Goal: Information Seeking & Learning: Learn about a topic

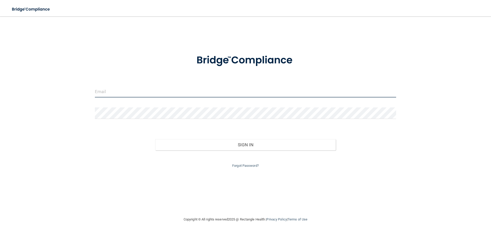
drag, startPoint x: 205, startPoint y: 92, endPoint x: 200, endPoint y: 94, distance: 4.5
click at [205, 92] on input "email" at bounding box center [245, 91] width 301 height 11
type input "[EMAIL_ADDRESS][DOMAIN_NAME]"
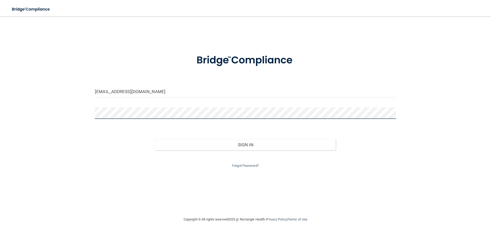
click at [155, 139] on button "Sign In" at bounding box center [245, 144] width 181 height 11
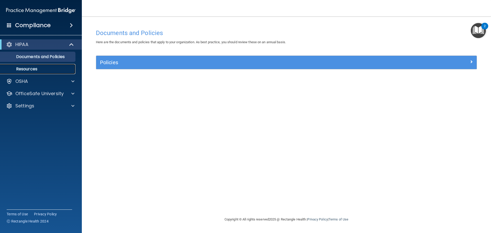
click at [62, 68] on p "Resources" at bounding box center [38, 68] width 70 height 5
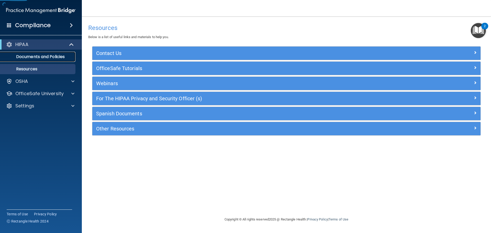
click at [63, 56] on p "Documents and Policies" at bounding box center [38, 56] width 70 height 5
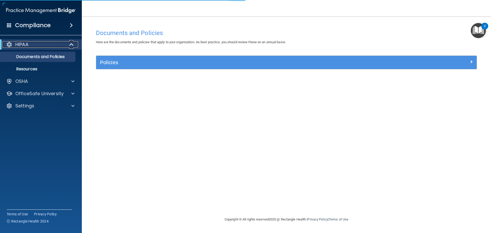
click at [72, 45] on span at bounding box center [72, 44] width 4 height 6
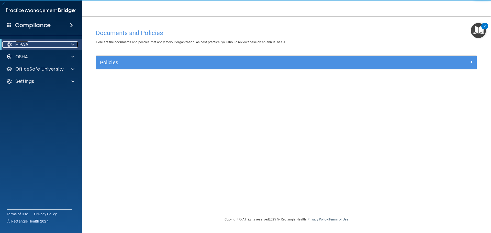
click at [72, 43] on span at bounding box center [72, 44] width 3 height 6
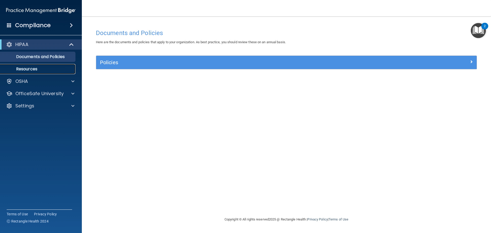
click at [50, 66] on link "Resources" at bounding box center [35, 69] width 80 height 10
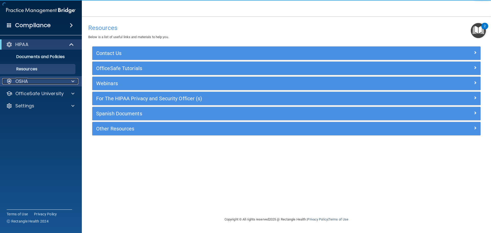
click at [42, 81] on div "OSHA" at bounding box center [33, 81] width 63 height 6
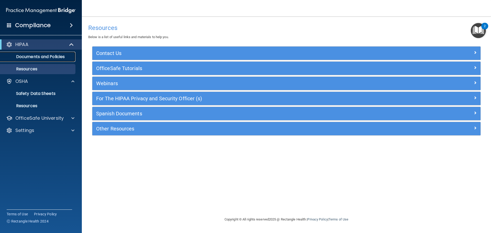
click at [52, 55] on p "Documents and Policies" at bounding box center [38, 56] width 70 height 5
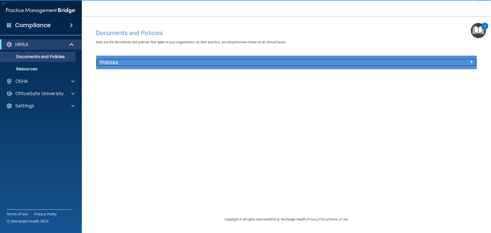
click at [183, 64] on h5 "Policies" at bounding box center [238, 63] width 277 height 6
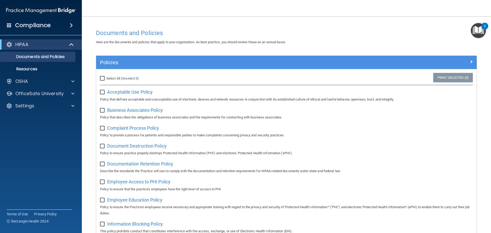
click at [64, 24] on div "Compliance" at bounding box center [41, 25] width 82 height 11
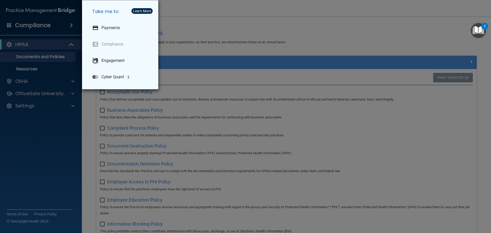
click at [61, 31] on div "Take me to: Payments Compliance Engagement Cyber Quant" at bounding box center [245, 116] width 491 height 233
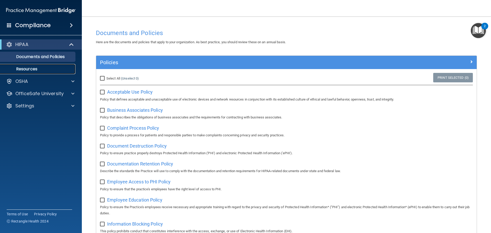
click at [47, 72] on link "Resources" at bounding box center [35, 69] width 80 height 10
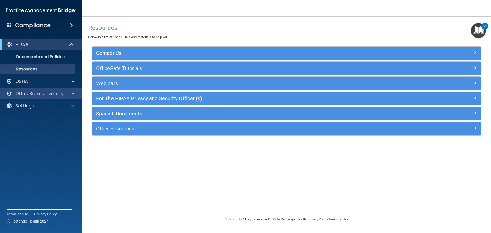
click at [46, 89] on div "OfficeSafe University" at bounding box center [41, 93] width 82 height 10
click at [71, 93] on div at bounding box center [72, 93] width 13 height 6
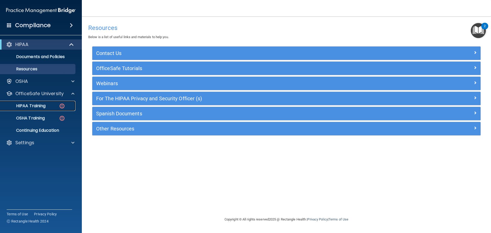
click at [61, 107] on img at bounding box center [62, 106] width 6 height 6
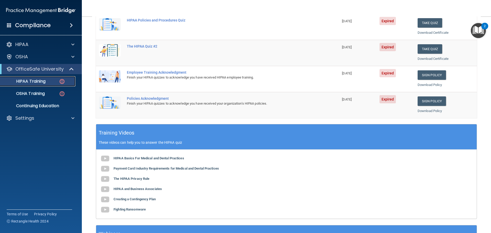
scroll to position [26, 0]
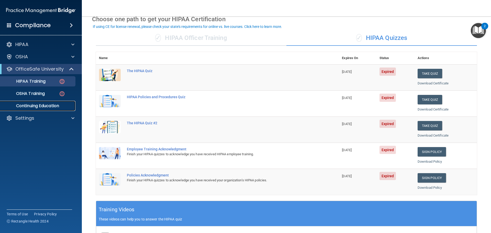
click at [41, 109] on link "Continuing Education" at bounding box center [35, 106] width 80 height 10
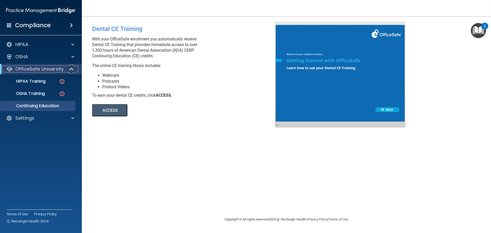
click at [64, 67] on div "OfficeSafe University" at bounding box center [33, 69] width 63 height 6
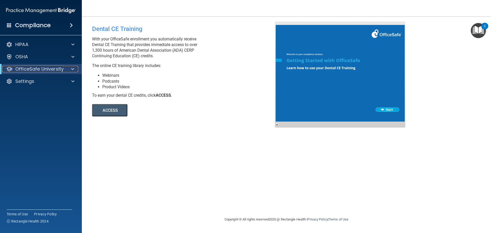
click at [64, 67] on div "OfficeSafe University" at bounding box center [33, 69] width 63 height 6
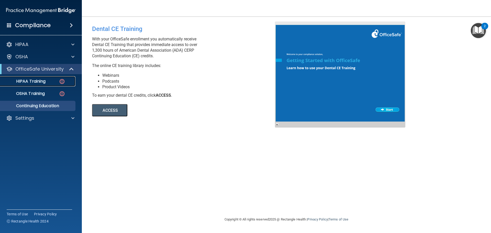
click at [52, 84] on link "HIPAA Training" at bounding box center [35, 81] width 80 height 10
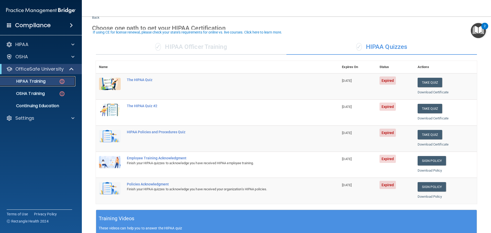
scroll to position [26, 0]
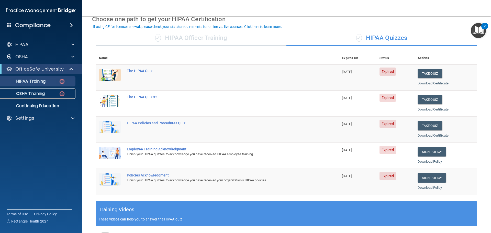
click at [38, 97] on link "OSHA Training" at bounding box center [35, 93] width 80 height 10
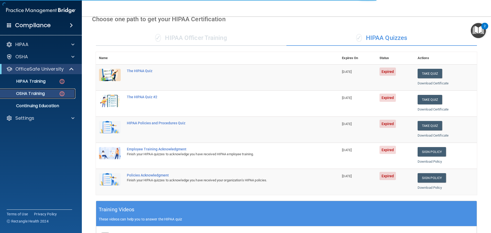
scroll to position [2, 0]
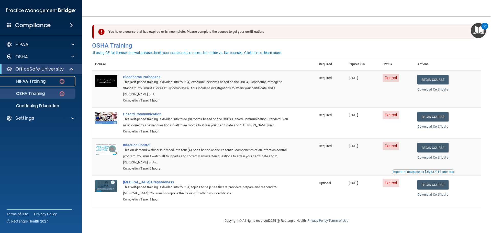
click at [29, 80] on p "HIPAA Training" at bounding box center [24, 81] width 42 height 5
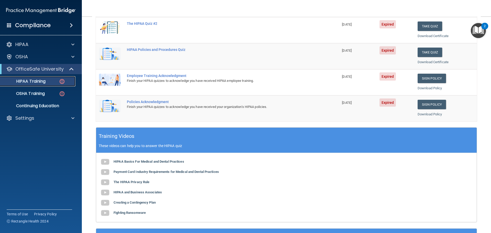
scroll to position [50, 0]
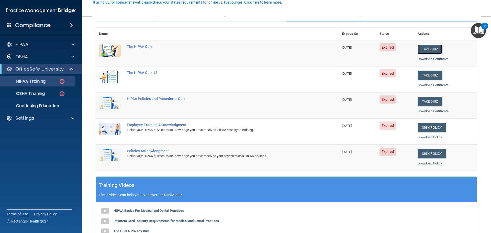
click at [421, 53] on button "Take Quiz" at bounding box center [429, 48] width 25 height 9
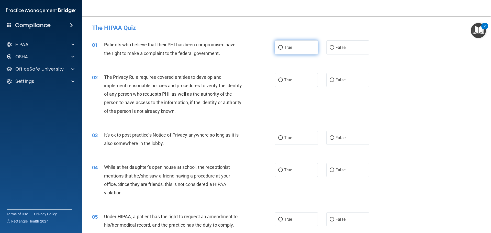
click at [290, 49] on span "True" at bounding box center [288, 47] width 8 height 5
click at [283, 49] on input "True" at bounding box center [280, 48] width 5 height 4
radio input "true"
click at [285, 82] on label "True" at bounding box center [296, 80] width 43 height 14
click at [340, 131] on label "False" at bounding box center [347, 138] width 43 height 14
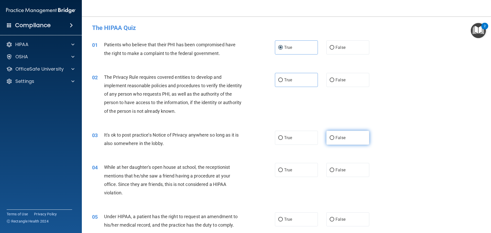
click at [334, 136] on input "False" at bounding box center [331, 138] width 5 height 4
radio input "true"
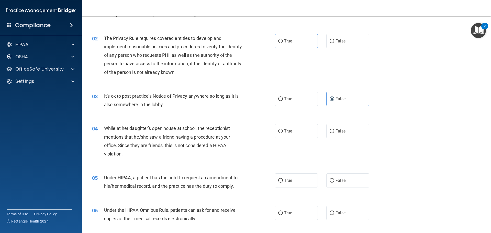
scroll to position [51, 0]
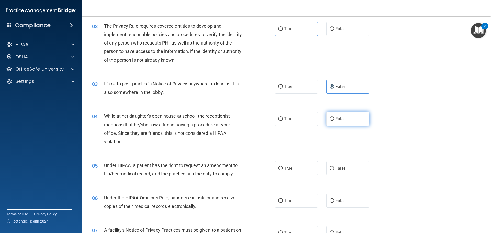
click at [335, 118] on span "False" at bounding box center [340, 118] width 10 height 5
click at [334, 118] on input "False" at bounding box center [331, 119] width 5 height 4
radio input "true"
click at [339, 168] on span "False" at bounding box center [340, 168] width 10 height 5
click at [334, 168] on input "False" at bounding box center [331, 168] width 5 height 4
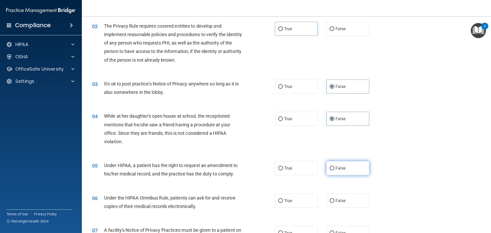
radio input "true"
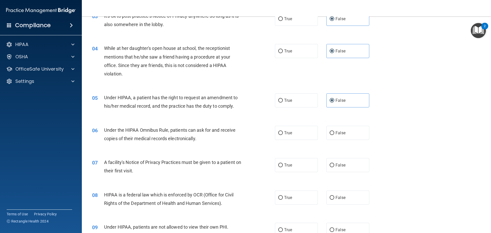
scroll to position [128, 0]
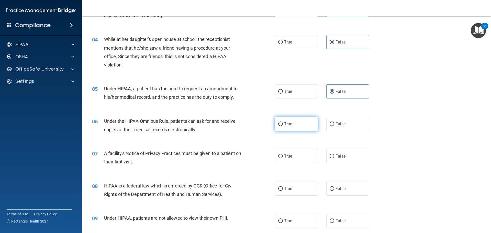
click at [291, 127] on label "True" at bounding box center [296, 124] width 43 height 14
click at [283, 126] on input "True" at bounding box center [280, 124] width 5 height 4
radio input "true"
click at [295, 154] on label "True" at bounding box center [296, 156] width 43 height 14
click at [283, 154] on input "True" at bounding box center [280, 156] width 5 height 4
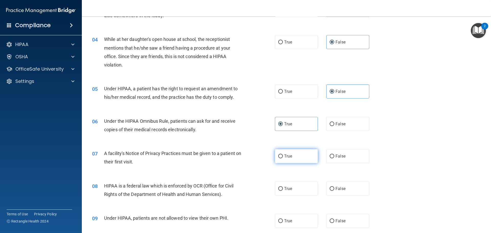
radio input "true"
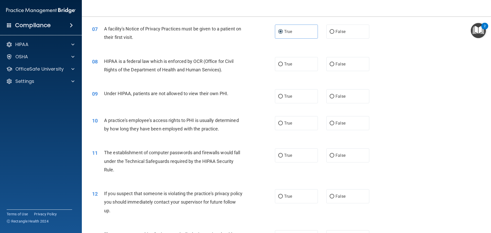
scroll to position [256, 0]
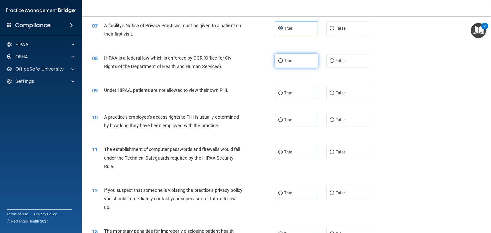
click at [289, 61] on span "True" at bounding box center [288, 60] width 8 height 5
click at [283, 61] on input "True" at bounding box center [280, 61] width 5 height 4
radio input "true"
click at [351, 97] on label "False" at bounding box center [347, 93] width 43 height 14
click at [334, 95] on input "False" at bounding box center [331, 93] width 5 height 4
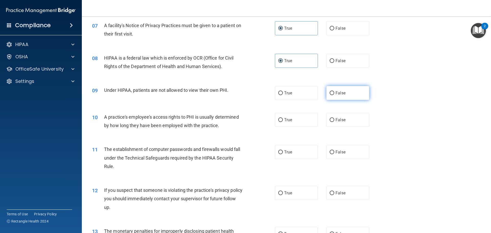
radio input "true"
click at [348, 123] on label "False" at bounding box center [347, 120] width 43 height 14
click at [334, 122] on input "False" at bounding box center [331, 120] width 5 height 4
radio input "true"
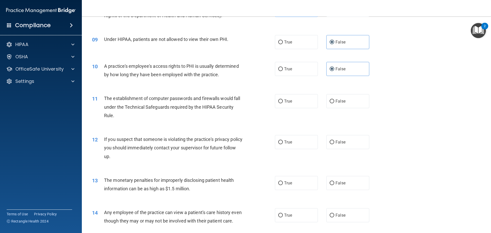
scroll to position [332, 0]
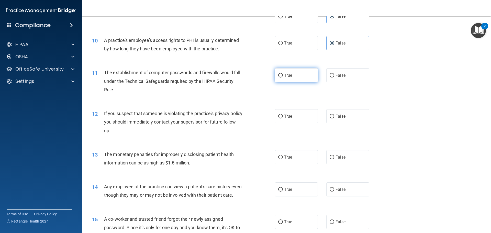
click at [301, 76] on label "True" at bounding box center [296, 75] width 43 height 14
click at [283, 76] on input "True" at bounding box center [280, 76] width 5 height 4
radio input "true"
click at [302, 116] on label "True" at bounding box center [296, 116] width 43 height 14
click at [283, 116] on input "True" at bounding box center [280, 116] width 5 height 4
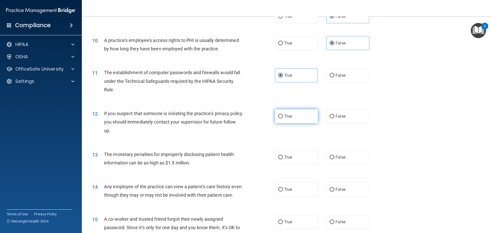
radio input "true"
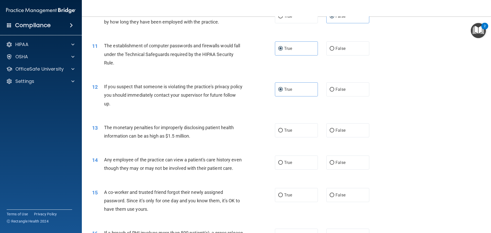
scroll to position [383, 0]
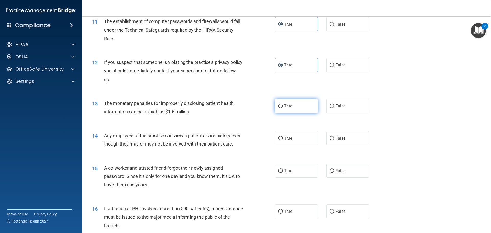
click at [293, 102] on label "True" at bounding box center [296, 106] width 43 height 14
click at [283, 104] on input "True" at bounding box center [280, 106] width 5 height 4
radio input "true"
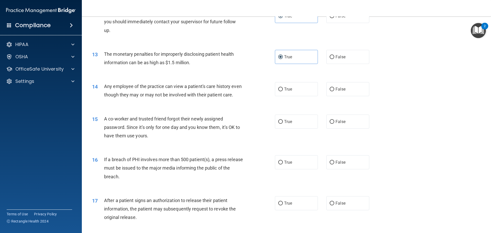
scroll to position [434, 0]
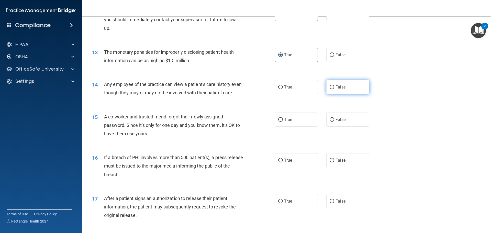
click at [344, 86] on label "False" at bounding box center [347, 87] width 43 height 14
click at [334, 86] on input "False" at bounding box center [331, 87] width 5 height 4
radio input "true"
click at [351, 126] on label "False" at bounding box center [347, 119] width 43 height 14
click at [334, 122] on input "False" at bounding box center [331, 120] width 5 height 4
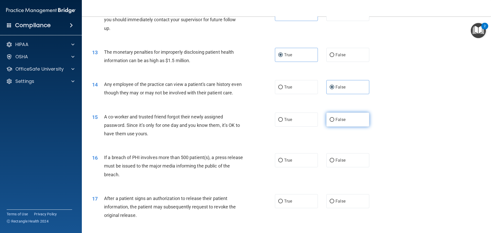
radio input "true"
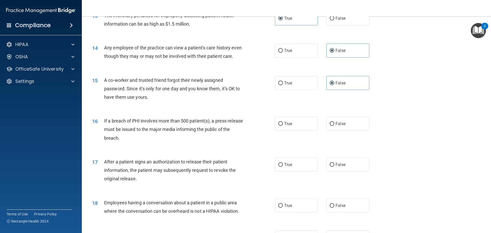
scroll to position [466, 0]
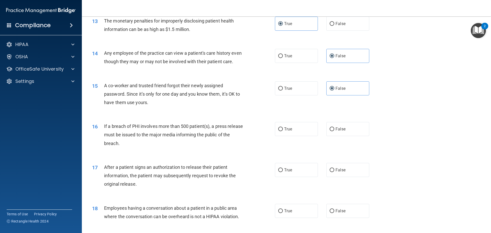
drag, startPoint x: 344, startPoint y: 101, endPoint x: 347, endPoint y: 83, distance: 18.1
click at [344, 95] on label "False" at bounding box center [347, 88] width 43 height 14
click at [334, 90] on input "False" at bounding box center [331, 89] width 5 height 4
click at [351, 44] on div "14 Any employee of the practice can view a patient's care history even though t…" at bounding box center [286, 58] width 396 height 32
click at [347, 61] on label "False" at bounding box center [347, 56] width 43 height 14
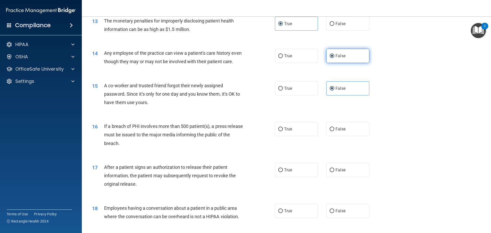
click at [334, 58] on input "False" at bounding box center [331, 56] width 5 height 4
click at [345, 95] on label "False" at bounding box center [347, 88] width 43 height 14
click at [334, 90] on input "False" at bounding box center [331, 89] width 5 height 4
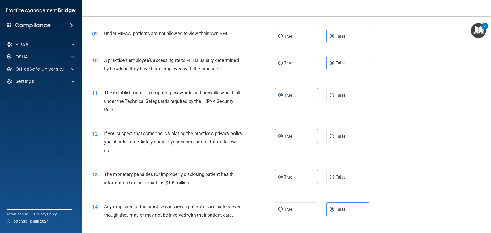
scroll to position [0, 0]
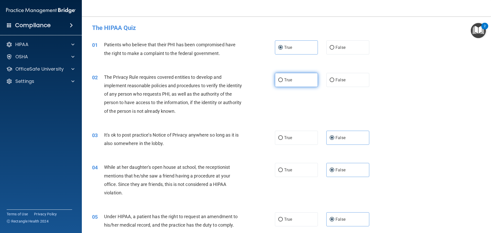
click at [296, 82] on label "True" at bounding box center [296, 80] width 43 height 14
click at [283, 82] on input "True" at bounding box center [280, 80] width 5 height 4
radio input "true"
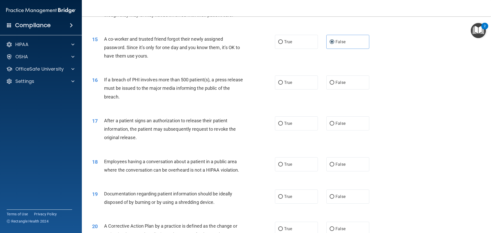
scroll to position [537, 0]
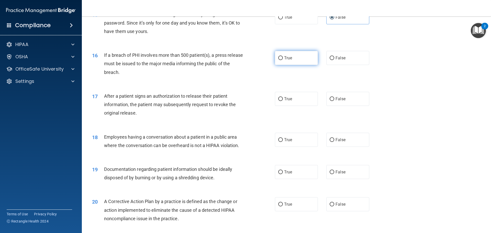
click at [301, 65] on label "True" at bounding box center [296, 58] width 43 height 14
click at [283, 60] on input "True" at bounding box center [280, 58] width 5 height 4
radio input "true"
click at [292, 105] on label "True" at bounding box center [296, 99] width 43 height 14
click at [283, 101] on input "True" at bounding box center [280, 99] width 5 height 4
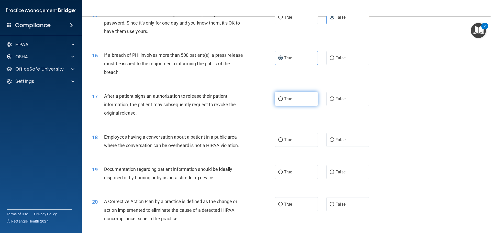
radio input "true"
click at [355, 147] on label "False" at bounding box center [347, 140] width 43 height 14
click at [334, 142] on input "False" at bounding box center [331, 140] width 5 height 4
radio input "true"
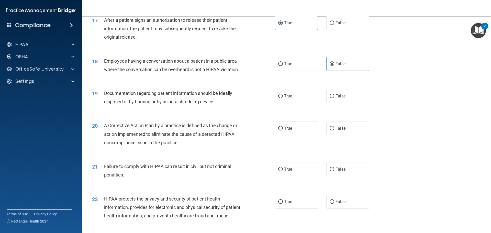
scroll to position [613, 0]
click at [301, 102] on label "True" at bounding box center [296, 95] width 43 height 14
click at [283, 97] on input "True" at bounding box center [280, 96] width 5 height 4
radio input "true"
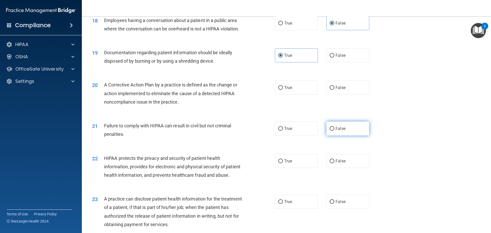
scroll to position [664, 0]
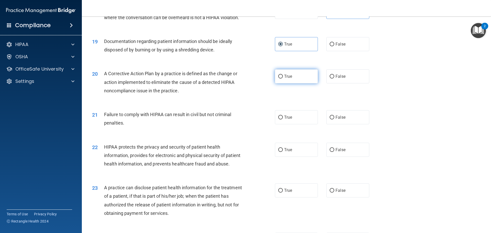
click at [305, 83] on label "True" at bounding box center [296, 76] width 43 height 14
click at [283, 78] on input "True" at bounding box center [280, 77] width 5 height 4
radio input "true"
click at [356, 124] on label "False" at bounding box center [347, 117] width 43 height 14
click at [334, 119] on input "False" at bounding box center [331, 117] width 5 height 4
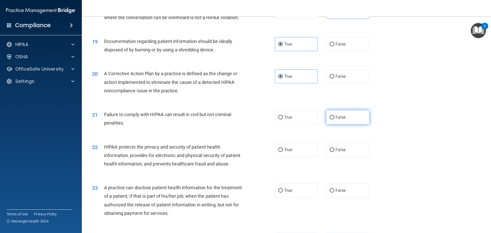
radio input "true"
click at [302, 157] on label "True" at bounding box center [296, 150] width 43 height 14
click at [283, 152] on input "True" at bounding box center [280, 150] width 5 height 4
radio input "true"
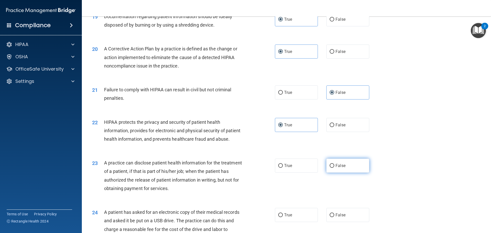
scroll to position [741, 0]
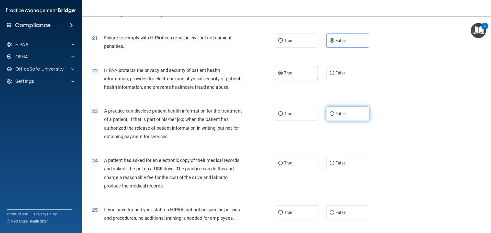
click at [347, 121] on label "False" at bounding box center [347, 114] width 43 height 14
click at [334, 116] on input "False" at bounding box center [331, 114] width 5 height 4
radio input "true"
click at [295, 170] on label "True" at bounding box center [296, 163] width 43 height 14
click at [283, 165] on input "True" at bounding box center [280, 163] width 5 height 4
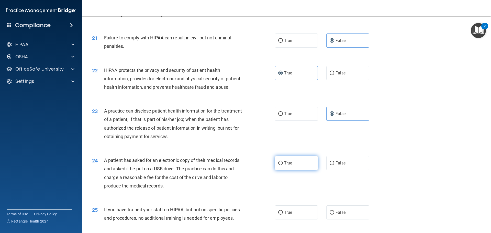
radio input "true"
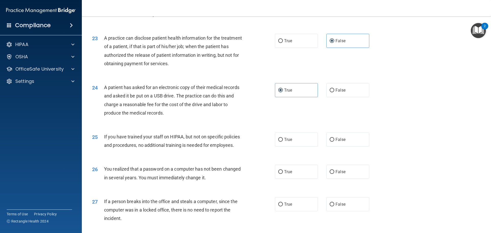
scroll to position [818, 0]
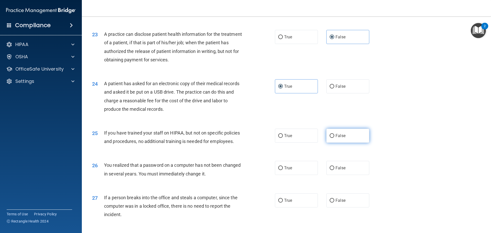
click at [349, 143] on label "False" at bounding box center [347, 136] width 43 height 14
click at [334, 138] on input "False" at bounding box center [331, 136] width 5 height 4
radio input "true"
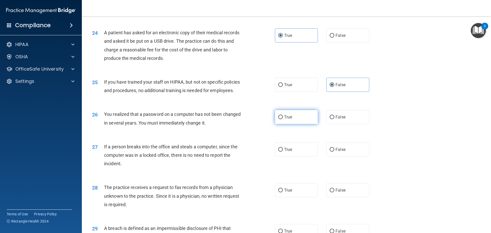
scroll to position [869, 0]
click at [291, 124] on label "True" at bounding box center [296, 117] width 43 height 14
click at [283, 119] on input "True" at bounding box center [280, 117] width 5 height 4
radio input "true"
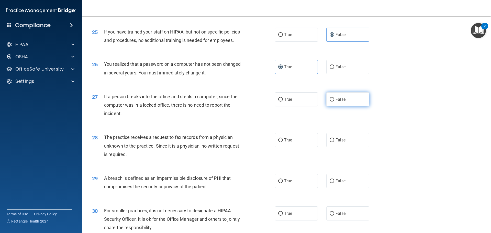
scroll to position [920, 0]
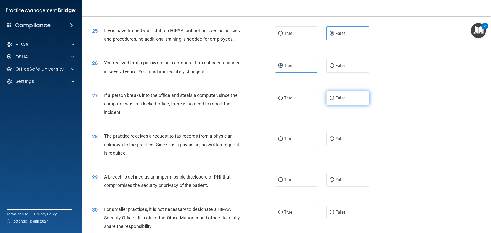
click at [358, 105] on label "False" at bounding box center [347, 98] width 43 height 14
click at [334, 100] on input "False" at bounding box center [331, 98] width 5 height 4
radio input "true"
click at [353, 146] on label "False" at bounding box center [347, 139] width 43 height 14
click at [334, 141] on input "False" at bounding box center [331, 139] width 5 height 4
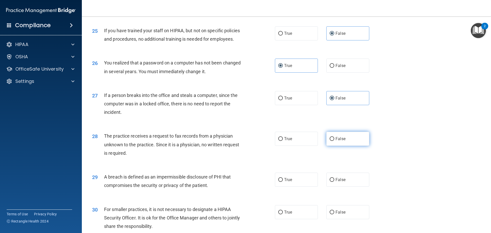
radio input "true"
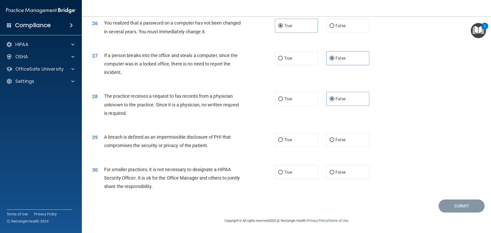
scroll to position [977, 0]
click at [288, 141] on span "True" at bounding box center [288, 139] width 8 height 5
click at [283, 141] on input "True" at bounding box center [280, 140] width 5 height 4
radio input "true"
drag, startPoint x: 343, startPoint y: 174, endPoint x: 360, endPoint y: 169, distance: 17.1
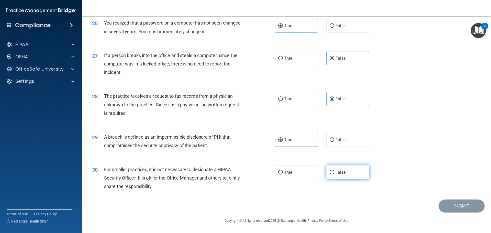
click at [344, 174] on label "False" at bounding box center [347, 172] width 43 height 14
click at [334, 174] on input "False" at bounding box center [331, 172] width 5 height 4
radio input "true"
drag, startPoint x: 445, startPoint y: 204, endPoint x: 432, endPoint y: 185, distance: 23.6
click at [445, 204] on button "Submit" at bounding box center [461, 205] width 46 height 13
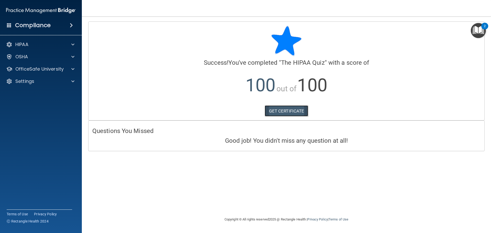
click at [297, 112] on link "GET CERTIFICATE" at bounding box center [286, 110] width 44 height 11
drag, startPoint x: 72, startPoint y: 39, endPoint x: 72, endPoint y: 45, distance: 5.9
click at [72, 39] on div "HIPAA Documents and Policies Report an Incident Business Associates Emergency P…" at bounding box center [41, 63] width 82 height 53
click at [72, 45] on span at bounding box center [72, 44] width 3 height 6
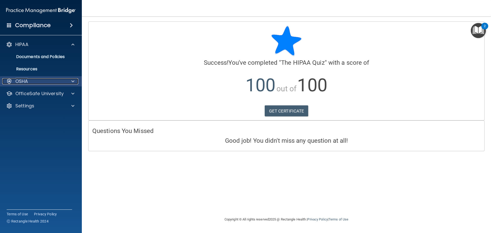
click at [62, 83] on div "OSHA" at bounding box center [33, 81] width 63 height 6
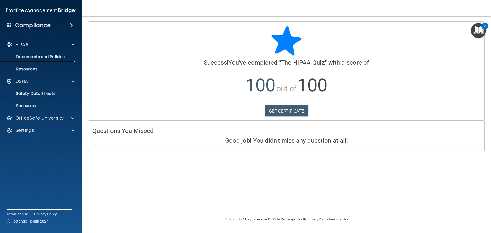
click at [63, 53] on link "Documents and Policies" at bounding box center [35, 57] width 80 height 10
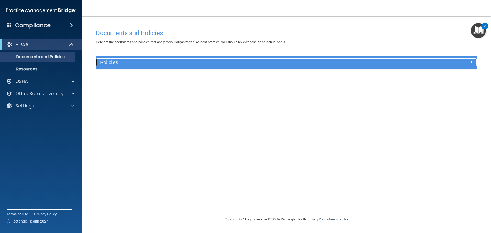
click at [200, 61] on h5 "Policies" at bounding box center [238, 63] width 277 height 6
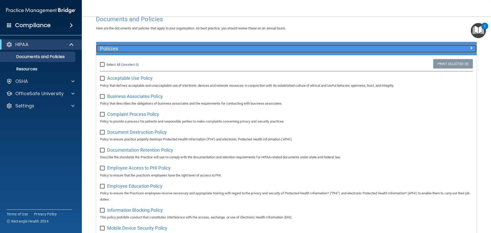
scroll to position [26, 0]
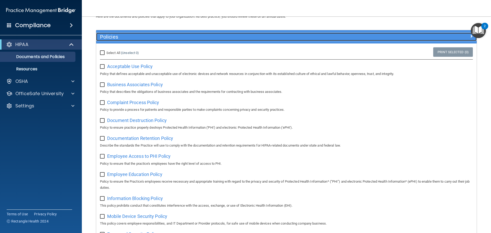
click at [408, 35] on div at bounding box center [428, 36] width 95 height 6
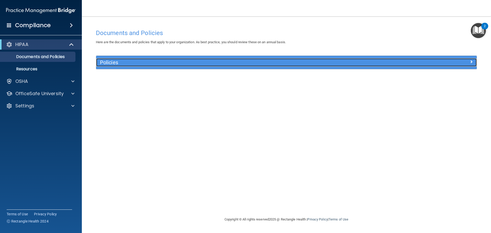
scroll to position [0, 0]
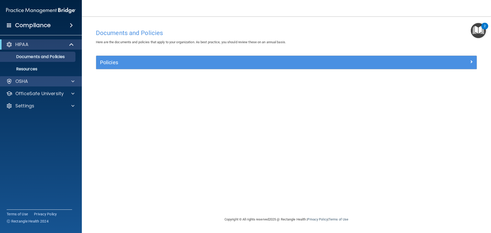
click at [68, 85] on div "OSHA" at bounding box center [41, 81] width 82 height 10
click at [73, 26] on span at bounding box center [71, 25] width 3 height 6
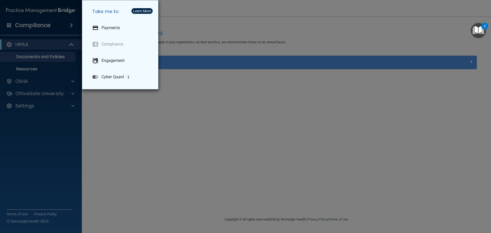
click at [207, 137] on div "Take me to: Payments Compliance Engagement Cyber Quant" at bounding box center [245, 116] width 491 height 233
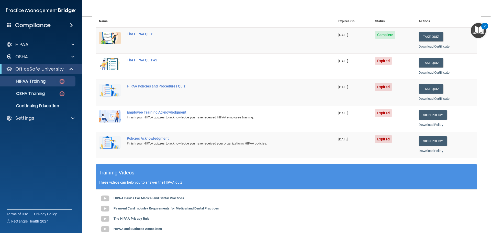
scroll to position [51, 0]
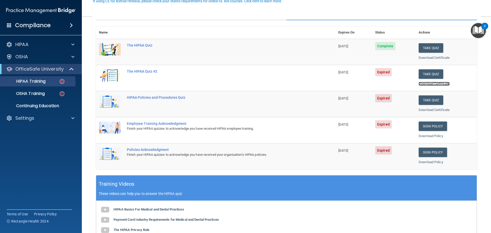
click at [431, 84] on link "Download Certificate" at bounding box center [433, 84] width 31 height 4
click at [424, 75] on button "Take Quiz" at bounding box center [430, 73] width 25 height 9
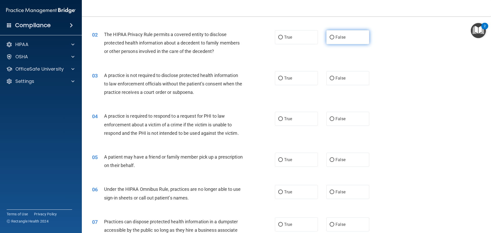
click at [346, 37] on label "False" at bounding box center [347, 37] width 43 height 14
click at [334, 37] on input "False" at bounding box center [331, 38] width 5 height 4
radio input "true"
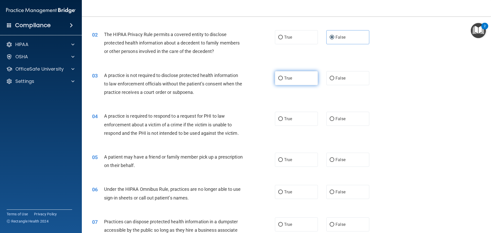
click at [306, 75] on label "True" at bounding box center [296, 78] width 43 height 14
click at [283, 76] on input "True" at bounding box center [280, 78] width 5 height 4
radio input "true"
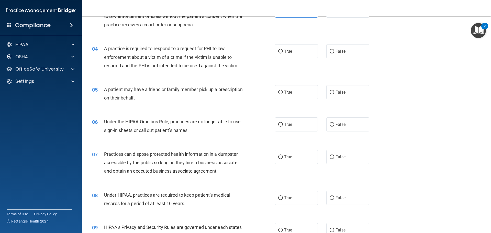
scroll to position [128, 0]
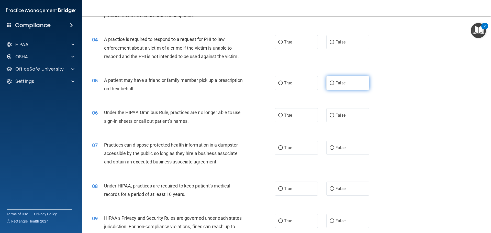
click at [339, 83] on span "False" at bounding box center [340, 82] width 10 height 5
click at [334, 83] on input "False" at bounding box center [331, 83] width 5 height 4
radio input "true"
click at [337, 84] on span "False" at bounding box center [340, 82] width 10 height 5
click at [334, 84] on input "False" at bounding box center [331, 83] width 5 height 4
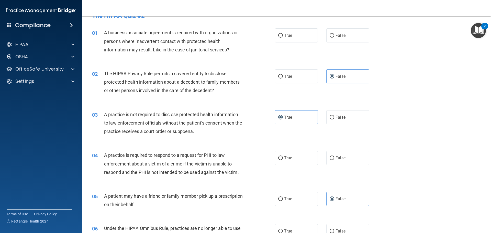
scroll to position [0, 0]
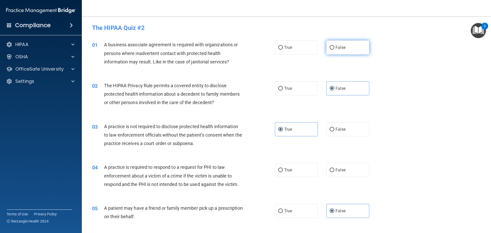
click at [326, 45] on label "False" at bounding box center [347, 47] width 43 height 14
click at [329, 46] on input "False" at bounding box center [331, 48] width 5 height 4
radio input "true"
click at [301, 86] on label "True" at bounding box center [296, 88] width 43 height 14
click at [283, 87] on input "True" at bounding box center [280, 89] width 5 height 4
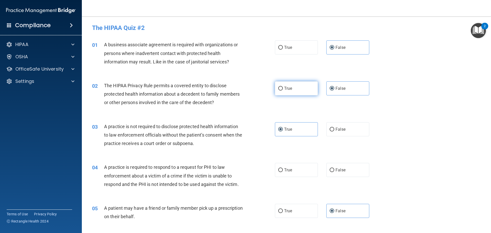
radio input "true"
radio input "false"
click at [348, 127] on label "False" at bounding box center [347, 129] width 43 height 14
click at [334, 128] on input "False" at bounding box center [331, 130] width 5 height 4
radio input "true"
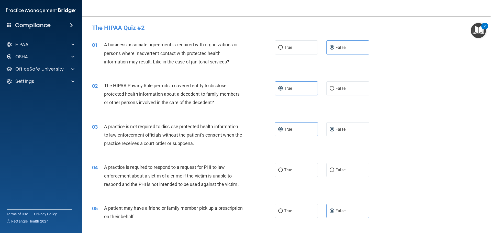
radio input "false"
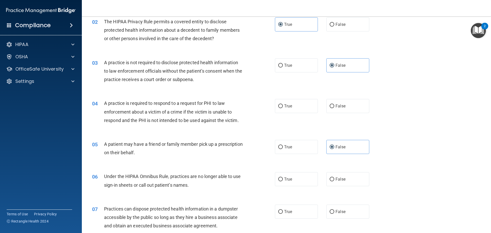
scroll to position [77, 0]
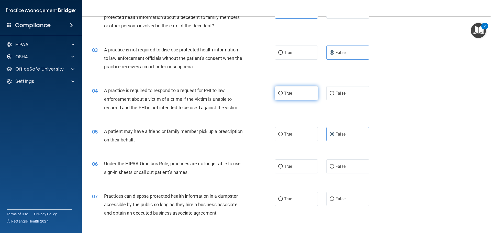
click at [305, 94] on label "True" at bounding box center [296, 93] width 43 height 14
click at [283, 94] on input "True" at bounding box center [280, 93] width 5 height 4
radio input "true"
drag, startPoint x: 305, startPoint y: 136, endPoint x: 351, endPoint y: 114, distance: 51.4
click at [305, 137] on label "True" at bounding box center [296, 134] width 43 height 14
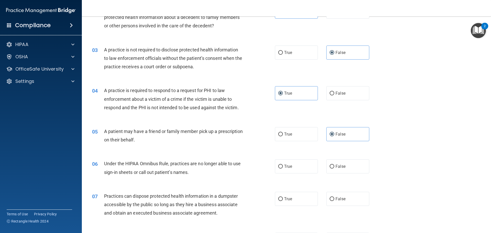
click at [283, 136] on input "True" at bounding box center [280, 134] width 5 height 4
radio input "true"
radio input "false"
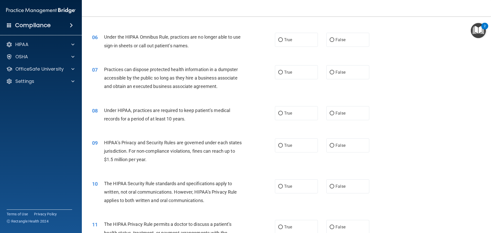
scroll to position [204, 0]
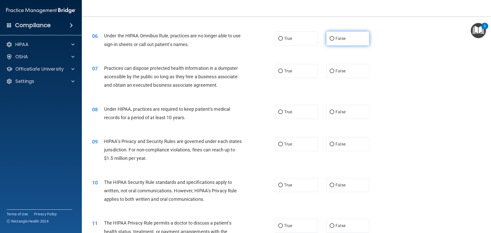
click at [343, 39] on label "False" at bounding box center [347, 38] width 43 height 14
click at [334, 39] on input "False" at bounding box center [331, 39] width 5 height 4
radio input "true"
click at [348, 72] on label "False" at bounding box center [347, 71] width 43 height 14
click at [334, 72] on input "False" at bounding box center [331, 71] width 5 height 4
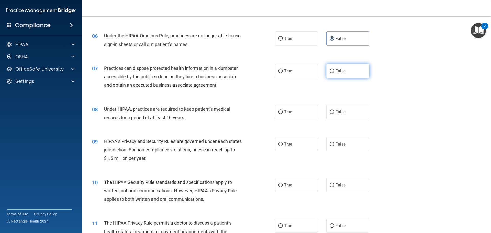
radio input "true"
drag, startPoint x: 358, startPoint y: 118, endPoint x: 355, endPoint y: 124, distance: 6.4
click at [358, 118] on label "False" at bounding box center [347, 112] width 43 height 14
click at [334, 114] on input "False" at bounding box center [331, 112] width 5 height 4
radio input "true"
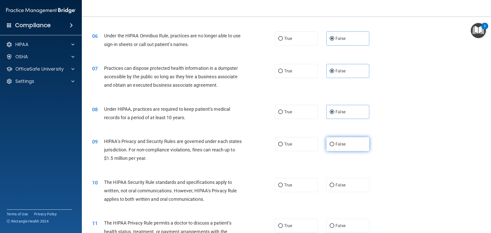
click at [351, 146] on label "False" at bounding box center [347, 144] width 43 height 14
click at [334, 146] on input "False" at bounding box center [331, 144] width 5 height 4
radio input "true"
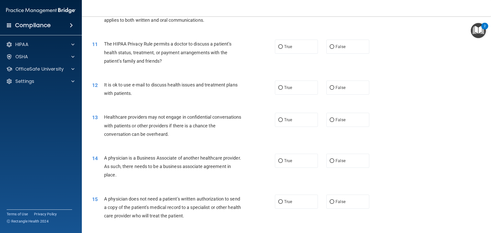
scroll to position [358, 0]
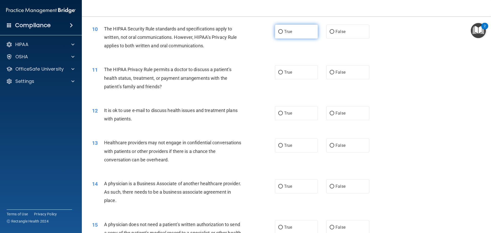
click at [292, 34] on label "True" at bounding box center [296, 32] width 43 height 14
click at [283, 34] on input "True" at bounding box center [280, 32] width 5 height 4
radio input "true"
click at [290, 71] on span "True" at bounding box center [288, 72] width 8 height 5
click at [283, 71] on input "True" at bounding box center [280, 73] width 5 height 4
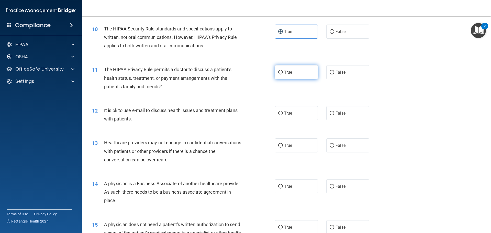
radio input "true"
click at [287, 113] on span "True" at bounding box center [288, 113] width 8 height 5
click at [283, 113] on input "True" at bounding box center [280, 113] width 5 height 4
radio input "true"
click at [363, 155] on div "13 Healthcare providers may not engage in confidential conversations with patie…" at bounding box center [286, 152] width 396 height 41
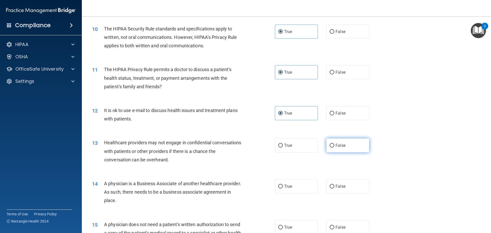
click at [355, 148] on label "False" at bounding box center [347, 145] width 43 height 14
click at [334, 147] on input "False" at bounding box center [331, 146] width 5 height 4
radio input "true"
click at [357, 179] on label "False" at bounding box center [347, 186] width 43 height 14
click at [334, 184] on input "False" at bounding box center [331, 186] width 5 height 4
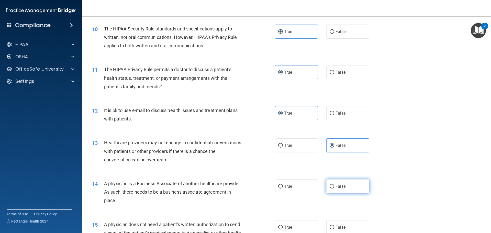
radio input "true"
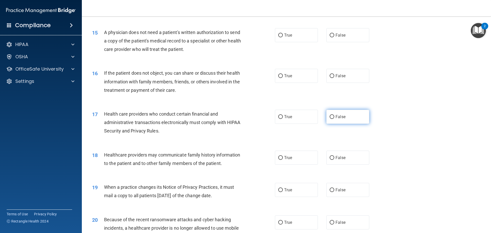
scroll to position [562, 0]
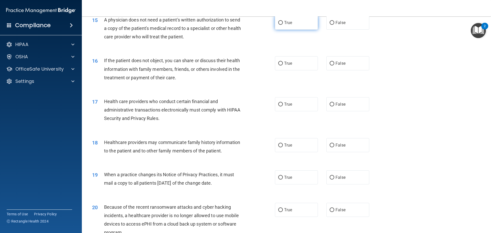
click at [286, 20] on label "True" at bounding box center [296, 23] width 43 height 14
click at [283, 21] on input "True" at bounding box center [280, 23] width 5 height 4
radio input "true"
click at [304, 72] on div "16 If the patient does not object, you can share or discuss their health inform…" at bounding box center [286, 70] width 396 height 41
click at [304, 66] on label "True" at bounding box center [296, 63] width 43 height 14
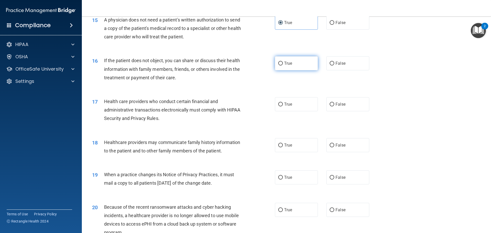
click at [283, 65] on input "True" at bounding box center [280, 64] width 5 height 4
radio input "true"
drag, startPoint x: 299, startPoint y: 106, endPoint x: 311, endPoint y: 125, distance: 23.3
click at [299, 106] on label "True" at bounding box center [296, 104] width 43 height 14
click at [283, 106] on input "True" at bounding box center [280, 104] width 5 height 4
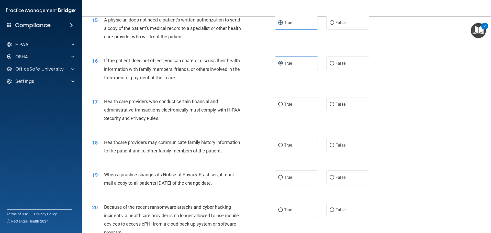
radio input "true"
click at [349, 146] on label "False" at bounding box center [347, 145] width 43 height 14
click at [334, 146] on input "False" at bounding box center [331, 145] width 5 height 4
radio input "true"
click at [352, 181] on label "False" at bounding box center [347, 177] width 43 height 14
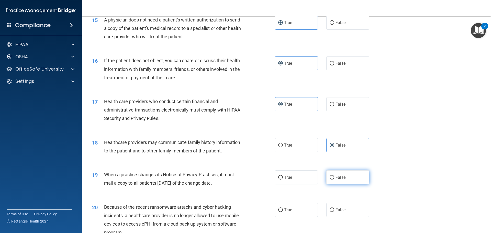
click at [334, 179] on input "False" at bounding box center [331, 178] width 5 height 4
radio input "true"
click at [348, 209] on label "False" at bounding box center [347, 210] width 43 height 14
click at [334, 209] on input "False" at bounding box center [331, 210] width 5 height 4
radio input "true"
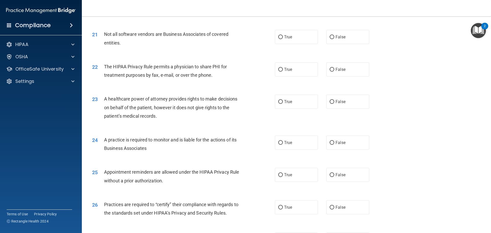
scroll to position [792, 0]
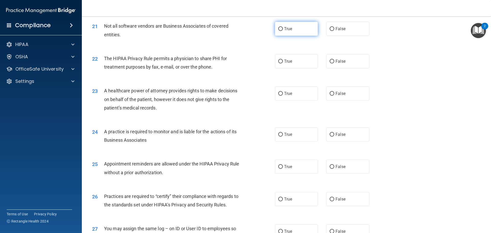
click at [298, 31] on label "True" at bounding box center [296, 29] width 43 height 14
click at [283, 31] on input "True" at bounding box center [280, 29] width 5 height 4
radio input "true"
click at [291, 64] on label "True" at bounding box center [296, 61] width 43 height 14
click at [283, 63] on input "True" at bounding box center [280, 62] width 5 height 4
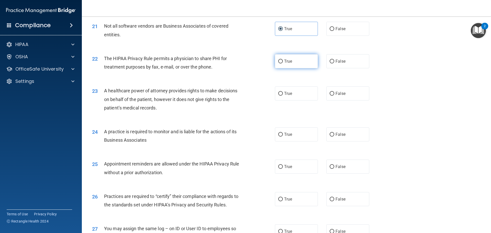
radio input "true"
click at [343, 96] on label "False" at bounding box center [347, 93] width 43 height 14
click at [334, 96] on input "False" at bounding box center [331, 94] width 5 height 4
radio input "true"
click at [348, 144] on div "24 A practice is required to monitor and is liable for the actions of its Busin…" at bounding box center [286, 137] width 396 height 32
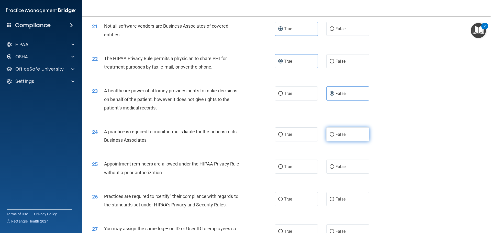
click at [348, 132] on label "False" at bounding box center [347, 134] width 43 height 14
click at [334, 133] on input "False" at bounding box center [331, 135] width 5 height 4
radio input "true"
click at [304, 174] on div "25 Appointment reminders are allowed under the HIPAA Privacy Rule without a pri…" at bounding box center [286, 169] width 396 height 32
click at [301, 165] on label "True" at bounding box center [296, 166] width 43 height 14
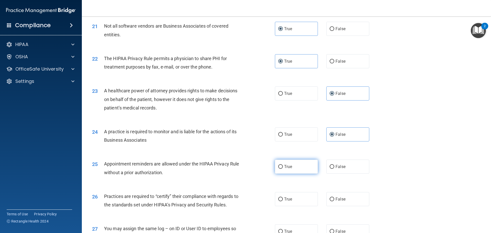
click at [283, 165] on input "True" at bounding box center [280, 167] width 5 height 4
radio input "true"
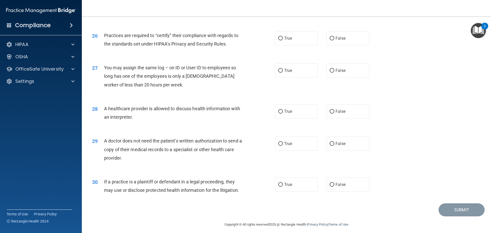
scroll to position [957, 0]
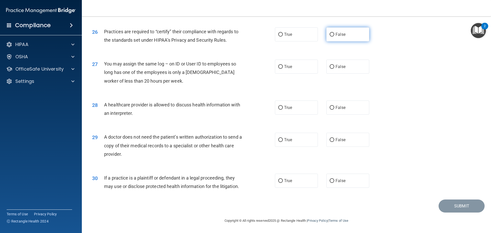
click at [342, 35] on span "False" at bounding box center [340, 34] width 10 height 5
click at [334, 35] on input "False" at bounding box center [331, 35] width 5 height 4
radio input "true"
click at [349, 67] on label "False" at bounding box center [347, 67] width 43 height 14
click at [334, 67] on input "False" at bounding box center [331, 67] width 5 height 4
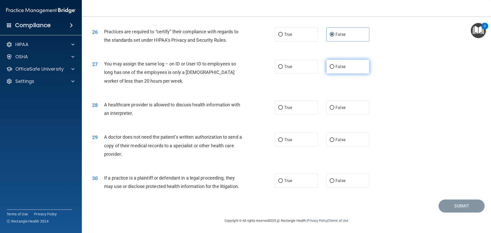
radio input "true"
click at [299, 111] on label "True" at bounding box center [296, 107] width 43 height 14
click at [283, 110] on input "True" at bounding box center [280, 108] width 5 height 4
radio input "true"
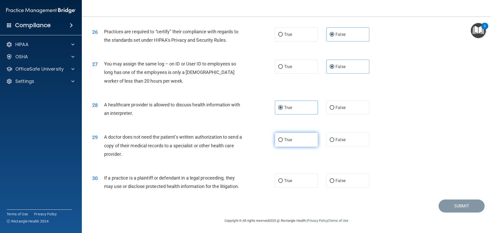
click at [293, 142] on label "True" at bounding box center [296, 140] width 43 height 14
click at [283, 142] on input "True" at bounding box center [280, 140] width 5 height 4
radio input "true"
click at [293, 183] on label "True" at bounding box center [296, 180] width 43 height 14
click at [283, 183] on input "True" at bounding box center [280, 181] width 5 height 4
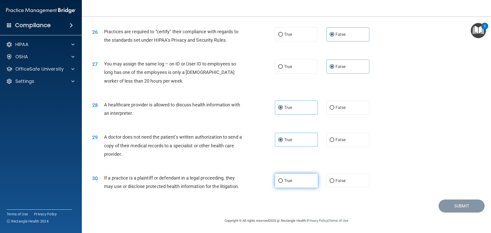
radio input "true"
click at [452, 204] on button "Submit" at bounding box center [461, 205] width 46 height 13
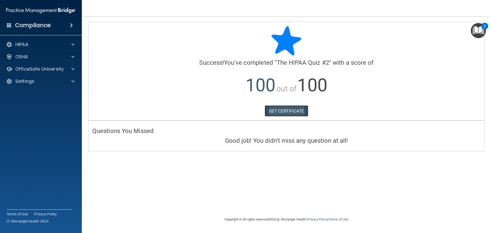
click at [296, 112] on link "GET CERTIFICATE" at bounding box center [286, 110] width 44 height 11
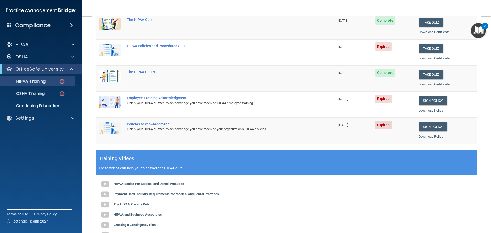
scroll to position [26, 0]
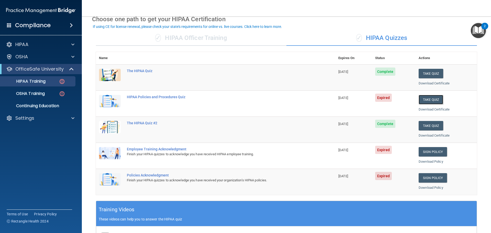
drag, startPoint x: 427, startPoint y: 98, endPoint x: 425, endPoint y: 94, distance: 4.8
click at [427, 98] on button "Take Quiz" at bounding box center [430, 99] width 25 height 9
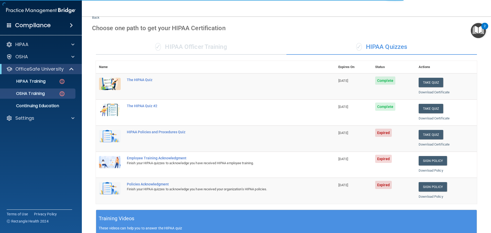
scroll to position [2, 0]
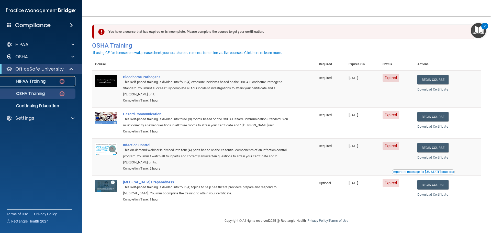
click at [46, 80] on div "HIPAA Training" at bounding box center [38, 81] width 70 height 5
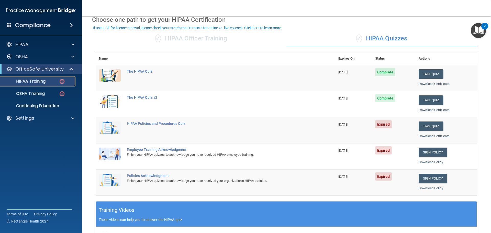
scroll to position [24, 0]
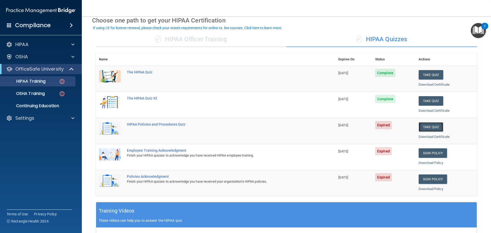
drag, startPoint x: 427, startPoint y: 126, endPoint x: 424, endPoint y: 124, distance: 4.4
click at [427, 127] on button "Take Quiz" at bounding box center [430, 126] width 25 height 9
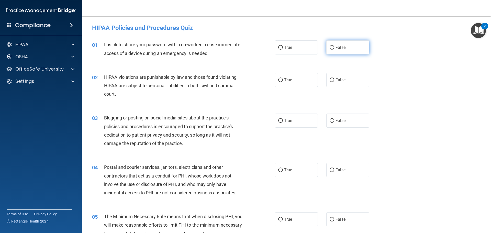
click at [346, 51] on label "False" at bounding box center [347, 47] width 43 height 14
click at [334, 50] on input "False" at bounding box center [331, 48] width 5 height 4
radio input "true"
click at [287, 78] on span "True" at bounding box center [288, 79] width 8 height 5
click at [283, 78] on input "True" at bounding box center [280, 80] width 5 height 4
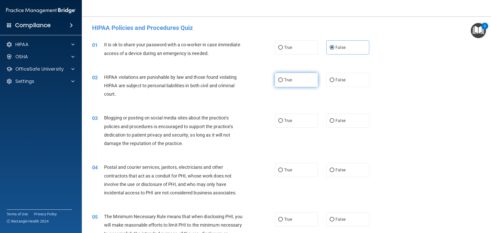
radio input "true"
click at [349, 85] on label "False" at bounding box center [347, 80] width 43 height 14
click at [334, 82] on input "False" at bounding box center [331, 80] width 5 height 4
radio input "true"
radio input "false"
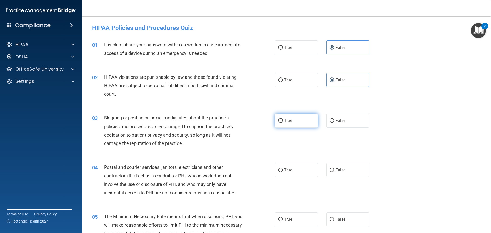
click at [296, 121] on label "True" at bounding box center [296, 120] width 43 height 14
click at [283, 121] on input "True" at bounding box center [280, 121] width 5 height 4
radio input "true"
click at [292, 165] on label "True" at bounding box center [296, 170] width 43 height 14
click at [283, 168] on input "True" at bounding box center [280, 170] width 5 height 4
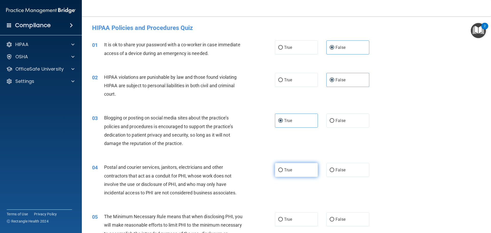
radio input "true"
click at [304, 79] on label "True" at bounding box center [296, 80] width 43 height 14
click at [283, 79] on input "True" at bounding box center [280, 80] width 5 height 4
radio input "true"
radio input "false"
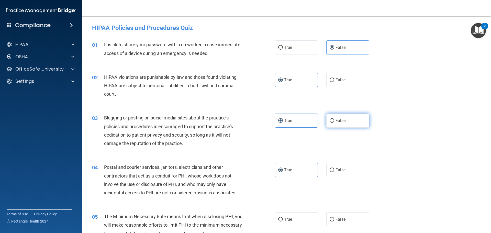
click at [339, 120] on span "False" at bounding box center [340, 120] width 10 height 5
click at [334, 120] on input "False" at bounding box center [331, 121] width 5 height 4
radio input "true"
radio input "false"
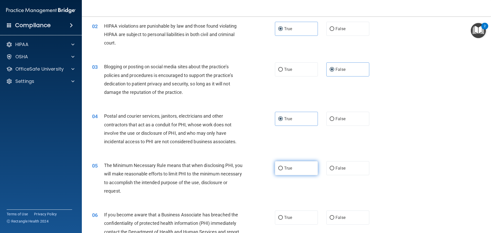
click at [296, 173] on label "True" at bounding box center [296, 168] width 43 height 14
click at [283, 170] on input "True" at bounding box center [280, 168] width 5 height 4
radio input "true"
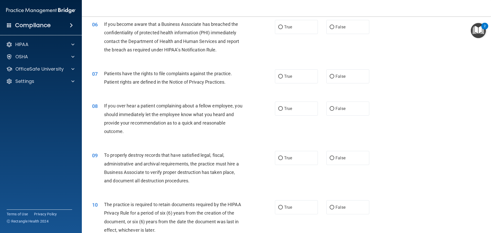
scroll to position [230, 0]
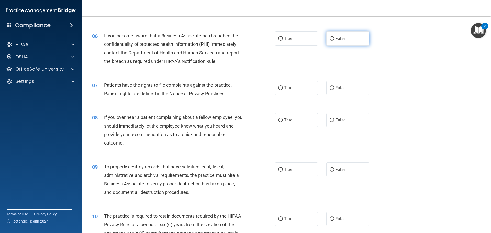
click at [341, 37] on span "False" at bounding box center [340, 38] width 10 height 5
click at [334, 37] on input "False" at bounding box center [331, 39] width 5 height 4
radio input "true"
click at [300, 92] on label "True" at bounding box center [296, 88] width 43 height 14
click at [283, 90] on input "True" at bounding box center [280, 88] width 5 height 4
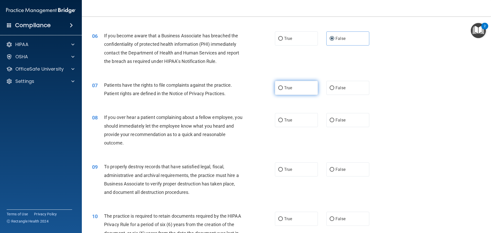
radio input "true"
click at [337, 119] on span "False" at bounding box center [340, 120] width 10 height 5
click at [334, 119] on input "False" at bounding box center [331, 120] width 5 height 4
radio input "true"
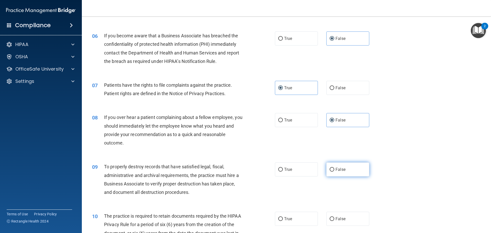
click at [346, 172] on label "False" at bounding box center [347, 169] width 43 height 14
click at [334, 171] on input "False" at bounding box center [331, 170] width 5 height 4
radio input "true"
click at [298, 224] on label "True" at bounding box center [296, 219] width 43 height 14
click at [283, 221] on input "True" at bounding box center [280, 219] width 5 height 4
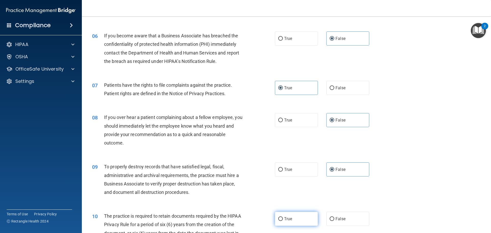
radio input "true"
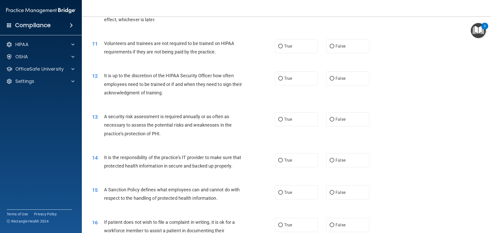
scroll to position [460, 0]
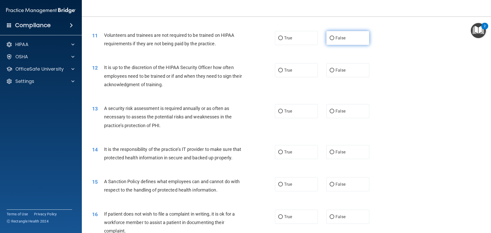
click at [351, 38] on label "False" at bounding box center [347, 38] width 43 height 14
click at [334, 38] on input "False" at bounding box center [331, 38] width 5 height 4
radio input "true"
click at [345, 66] on label "False" at bounding box center [347, 70] width 43 height 14
click at [334, 68] on input "False" at bounding box center [331, 70] width 5 height 4
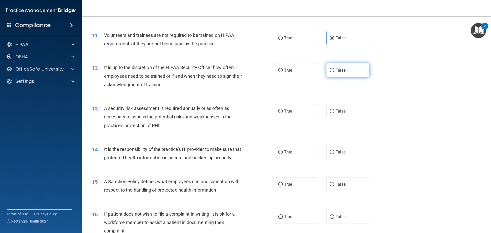
radio input "true"
click at [304, 108] on label "True" at bounding box center [296, 111] width 43 height 14
click at [283, 109] on input "True" at bounding box center [280, 111] width 5 height 4
radio input "true"
click at [331, 151] on input "False" at bounding box center [331, 152] width 5 height 4
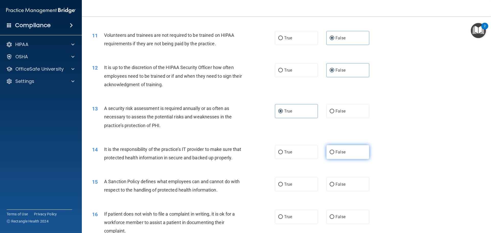
radio input "true"
click at [340, 203] on div "15 A Sanction Policy defines what employees can and cannot do with respect to t…" at bounding box center [286, 187] width 396 height 32
click at [343, 191] on label "False" at bounding box center [347, 184] width 43 height 14
click at [334, 186] on input "False" at bounding box center [331, 184] width 5 height 4
radio input "true"
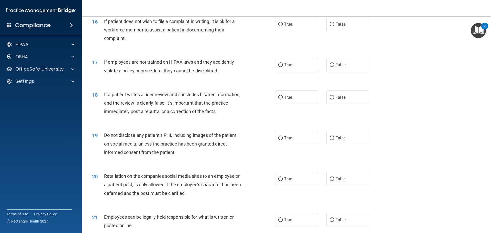
scroll to position [664, 0]
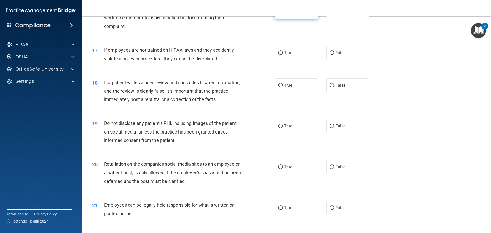
click at [304, 19] on label "True" at bounding box center [296, 12] width 43 height 14
click at [283, 14] on input "True" at bounding box center [280, 12] width 5 height 4
radio input "true"
click at [338, 55] on span "False" at bounding box center [340, 52] width 10 height 5
click at [334, 55] on input "False" at bounding box center [331, 53] width 5 height 4
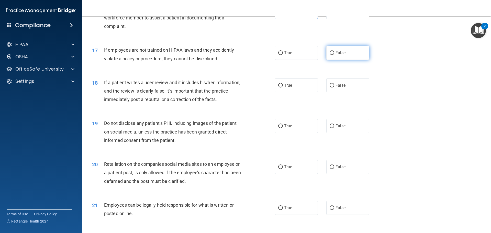
radio input "true"
click at [346, 91] on label "False" at bounding box center [347, 85] width 43 height 14
click at [334, 87] on input "False" at bounding box center [331, 86] width 5 height 4
radio input "true"
click at [304, 133] on label "True" at bounding box center [296, 126] width 43 height 14
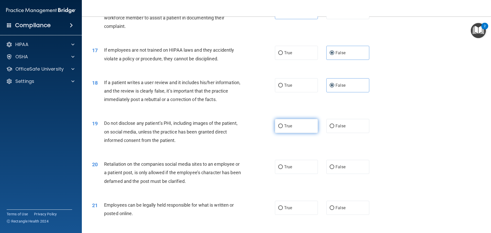
click at [283, 128] on input "True" at bounding box center [280, 126] width 5 height 4
radio input "true"
click at [335, 172] on label "False" at bounding box center [347, 167] width 43 height 14
click at [334, 169] on input "False" at bounding box center [331, 167] width 5 height 4
radio input "true"
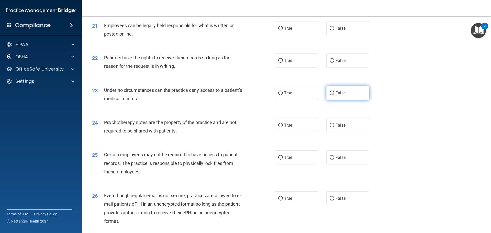
scroll to position [818, 0]
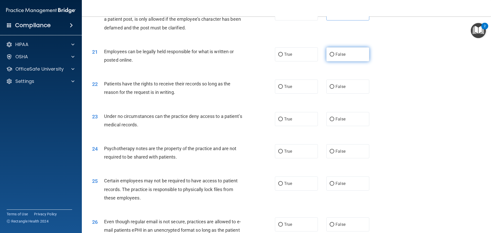
click at [361, 61] on label "False" at bounding box center [347, 54] width 43 height 14
click at [334, 56] on input "False" at bounding box center [331, 55] width 5 height 4
radio input "true"
click at [299, 94] on label "True" at bounding box center [296, 86] width 43 height 14
click at [283, 89] on input "True" at bounding box center [280, 87] width 5 height 4
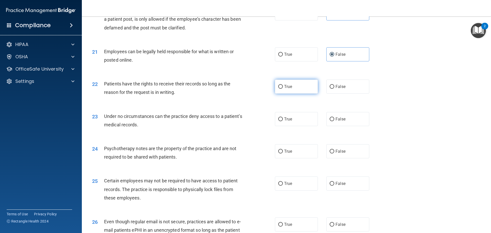
radio input "true"
drag, startPoint x: 346, startPoint y: 123, endPoint x: 347, endPoint y: 144, distance: 21.5
click at [345, 125] on label "False" at bounding box center [347, 119] width 43 height 14
click at [334, 121] on input "False" at bounding box center [331, 119] width 5 height 4
radio input "true"
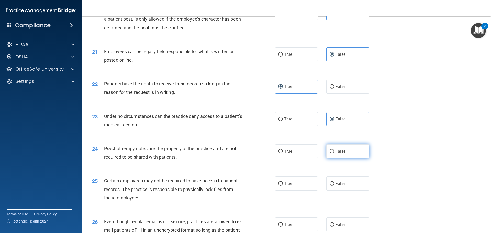
drag, startPoint x: 348, startPoint y: 158, endPoint x: 342, endPoint y: 164, distance: 8.3
click at [348, 158] on label "False" at bounding box center [347, 151] width 43 height 14
click at [334, 153] on input "False" at bounding box center [331, 151] width 5 height 4
radio input "true"
click at [305, 190] on label "True" at bounding box center [296, 183] width 43 height 14
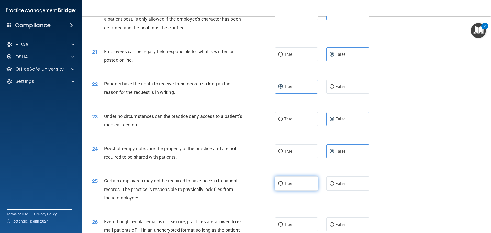
click at [283, 186] on input "True" at bounding box center [280, 184] width 5 height 4
radio input "true"
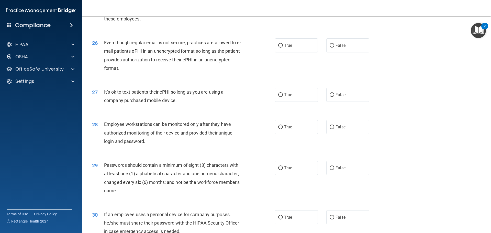
scroll to position [1022, 0]
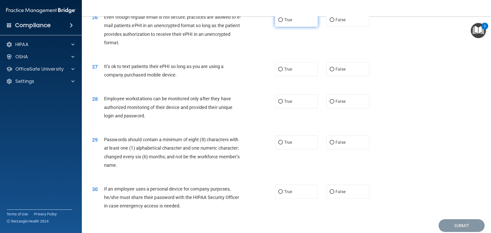
click at [284, 22] on span "True" at bounding box center [288, 19] width 8 height 5
click at [283, 22] on input "True" at bounding box center [280, 20] width 5 height 4
radio input "true"
click at [333, 74] on label "False" at bounding box center [347, 69] width 43 height 14
click at [333, 71] on input "False" at bounding box center [331, 69] width 5 height 4
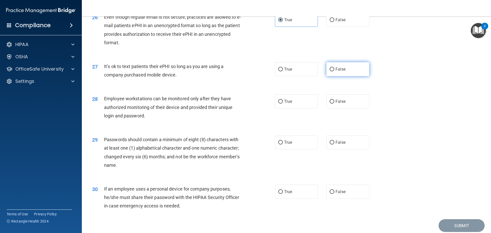
radio input "true"
click at [339, 104] on span "False" at bounding box center [340, 101] width 10 height 5
click at [334, 103] on input "False" at bounding box center [331, 102] width 5 height 4
radio input "true"
drag, startPoint x: 295, startPoint y: 150, endPoint x: 314, endPoint y: 162, distance: 22.8
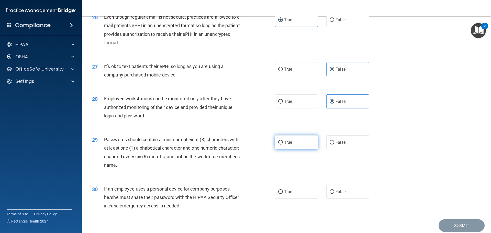
click at [295, 149] on label "True" at bounding box center [296, 142] width 43 height 14
click at [283, 144] on input "True" at bounding box center [280, 143] width 5 height 4
radio input "true"
click at [357, 199] on label "False" at bounding box center [347, 191] width 43 height 14
click at [334, 194] on input "False" at bounding box center [331, 192] width 5 height 4
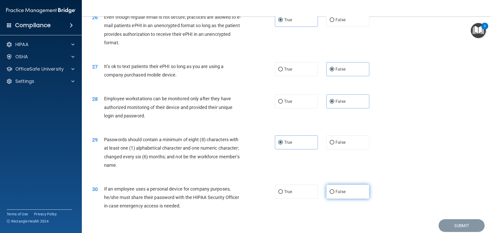
radio input "true"
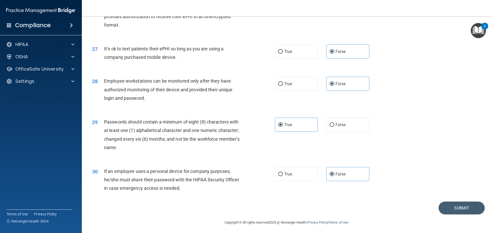
scroll to position [1050, 0]
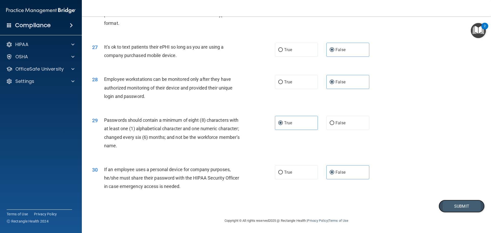
click at [452, 204] on button "Submit" at bounding box center [461, 206] width 46 height 13
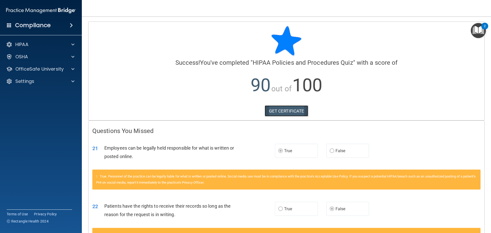
click at [289, 112] on link "GET CERTIFICATE" at bounding box center [286, 110] width 44 height 11
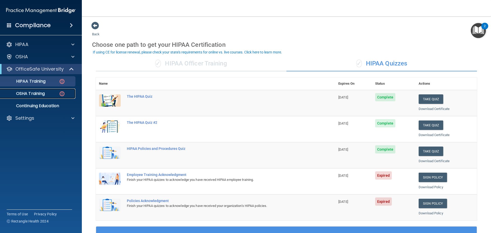
click at [50, 95] on div "OSHA Training" at bounding box center [38, 93] width 70 height 5
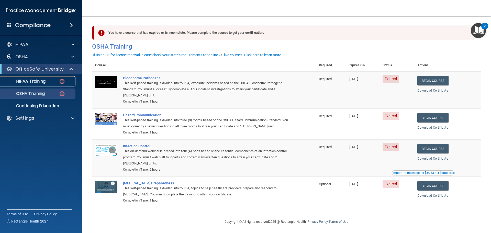
click at [55, 83] on div "HIPAA Training" at bounding box center [38, 81] width 70 height 5
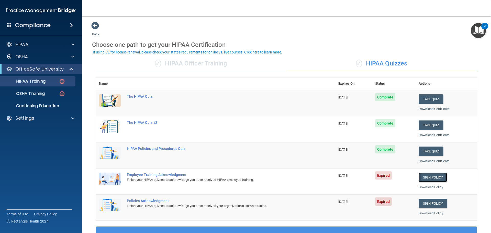
click at [429, 181] on link "Sign Policy" at bounding box center [432, 176] width 28 height 9
click at [431, 204] on link "Sign Policy" at bounding box center [432, 203] width 28 height 9
click at [43, 91] on p "OSHA Training" at bounding box center [23, 93] width 41 height 5
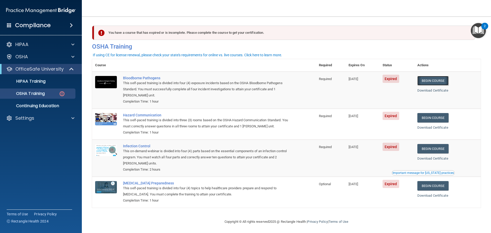
click at [430, 77] on link "Begin Course" at bounding box center [432, 80] width 31 height 9
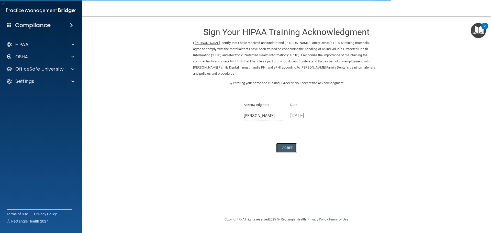
click at [293, 143] on button "I Agree" at bounding box center [286, 147] width 20 height 9
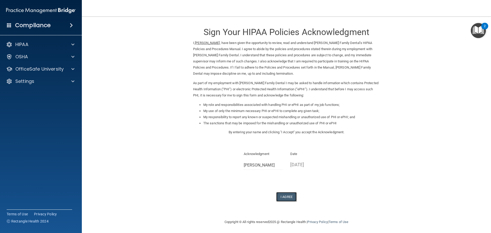
click at [284, 195] on button "I Agree" at bounding box center [286, 196] width 20 height 9
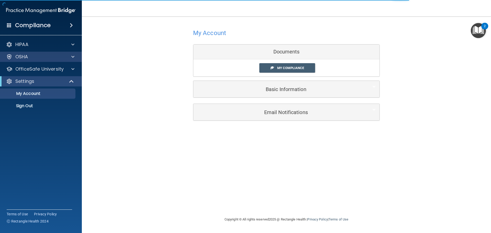
click at [51, 53] on div "OSHA" at bounding box center [41, 57] width 82 height 10
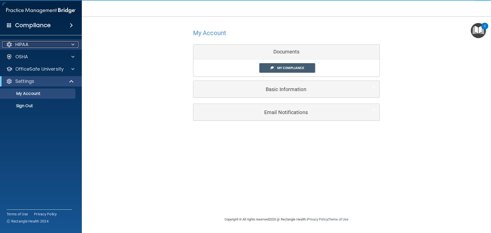
click at [65, 44] on div "HIPAA" at bounding box center [33, 44] width 63 height 6
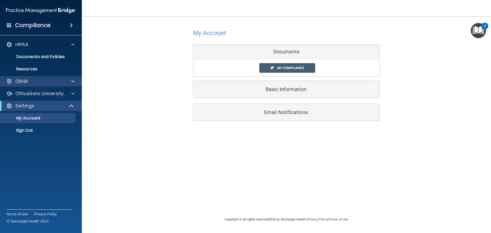
click at [44, 84] on div "OSHA" at bounding box center [41, 81] width 82 height 10
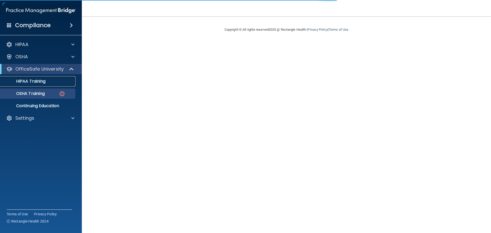
click at [25, 81] on p "HIPAA Training" at bounding box center [24, 81] width 42 height 5
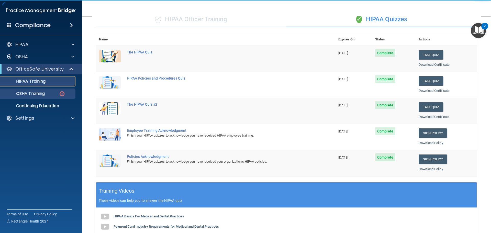
scroll to position [26, 0]
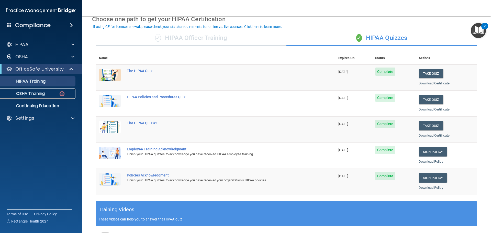
click at [42, 89] on link "OSHA Training" at bounding box center [35, 93] width 80 height 10
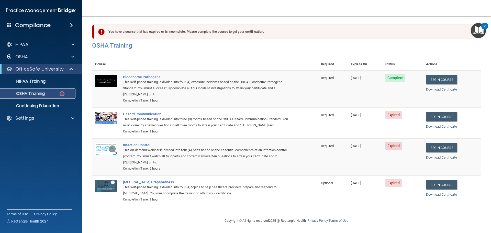
scroll to position [2, 0]
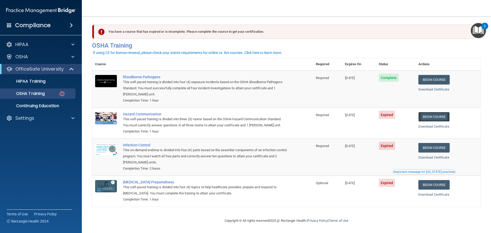
click at [446, 114] on link "Begin Course" at bounding box center [433, 116] width 31 height 9
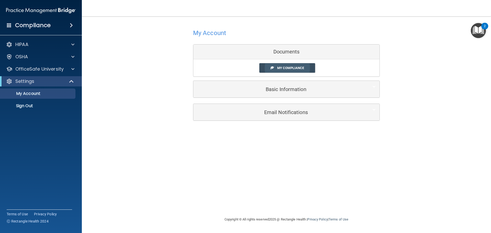
click at [295, 67] on span "My Compliance" at bounding box center [290, 68] width 27 height 4
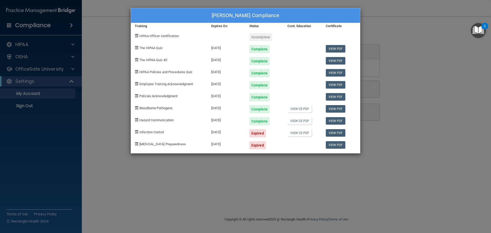
click at [90, 64] on div "Elsa Skillman's Compliance Training Expires On Status Cont. Education Certifica…" at bounding box center [245, 116] width 491 height 233
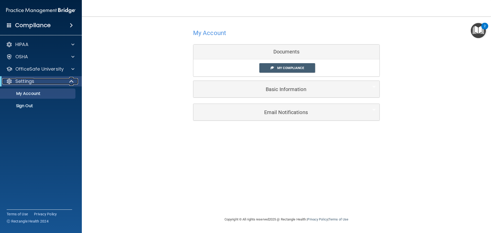
click at [52, 80] on div "Settings" at bounding box center [33, 81] width 63 height 6
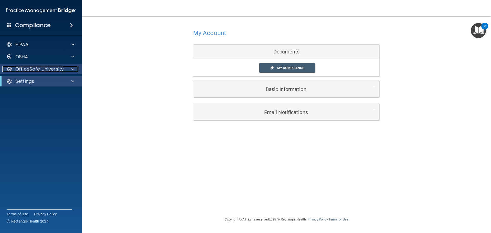
click at [73, 71] on span at bounding box center [72, 69] width 3 height 6
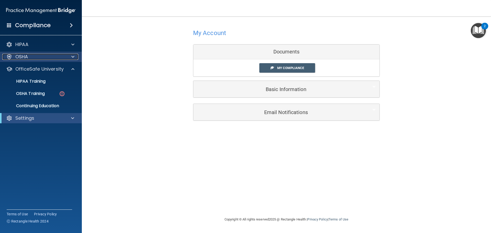
click at [74, 58] on span at bounding box center [72, 57] width 3 height 6
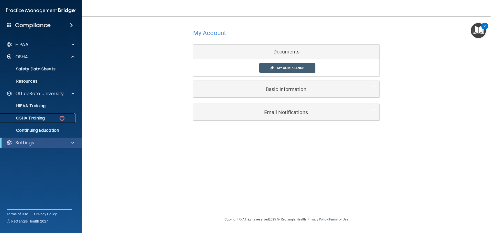
click at [51, 122] on link "OSHA Training" at bounding box center [35, 118] width 80 height 10
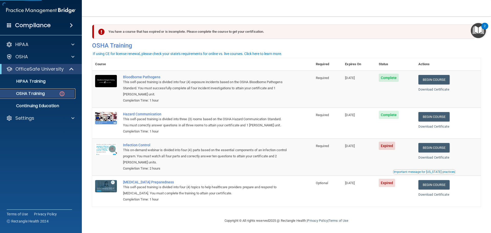
scroll to position [2, 0]
click at [433, 147] on link "Begin Course" at bounding box center [433, 147] width 31 height 9
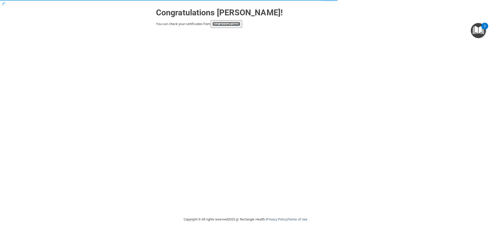
click at [232, 24] on link "your account page!" at bounding box center [226, 24] width 28 height 4
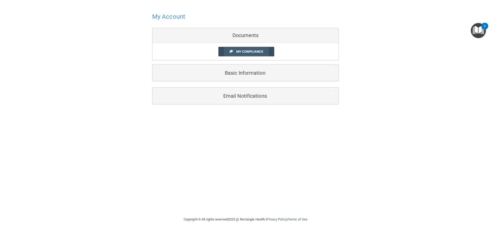
click at [254, 48] on link "My Compliance" at bounding box center [246, 51] width 56 height 9
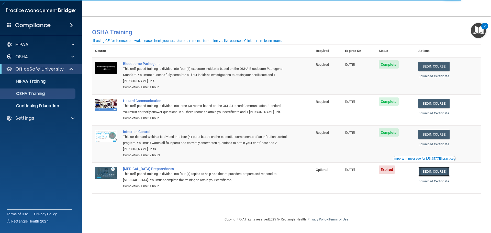
click at [445, 174] on link "Begin Course" at bounding box center [433, 171] width 31 height 9
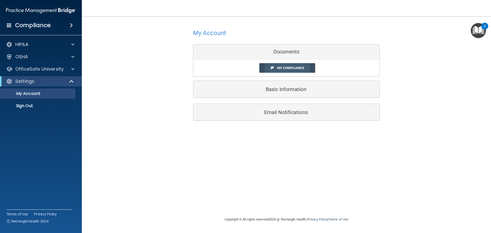
click at [292, 66] on span "My Compliance" at bounding box center [290, 68] width 27 height 4
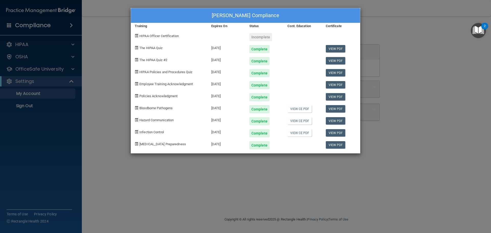
click at [392, 37] on div "[PERSON_NAME] Compliance Training Expires On Status Cont. Education Certificate…" at bounding box center [245, 116] width 491 height 233
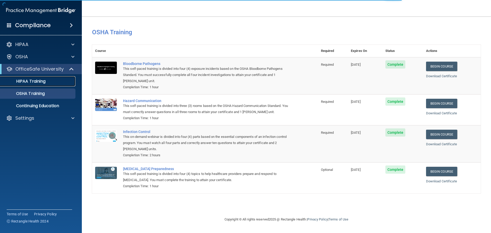
click at [66, 82] on div "HIPAA Training" at bounding box center [38, 81] width 70 height 5
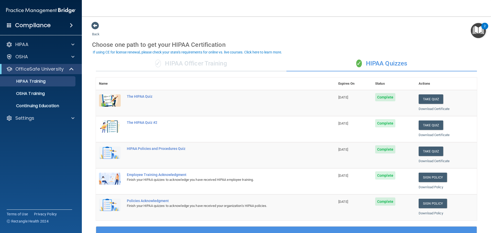
drag, startPoint x: 12, startPoint y: 13, endPoint x: 17, endPoint y: 24, distance: 12.5
click at [12, 13] on img at bounding box center [41, 10] width 70 height 10
click at [19, 27] on h4 "Compliance" at bounding box center [33, 25] width 36 height 7
